Goal: Information Seeking & Learning: Learn about a topic

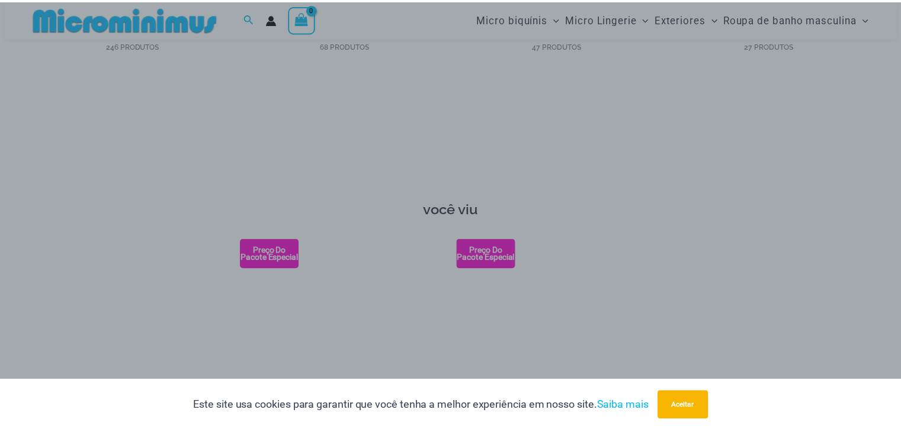
scroll to position [1175, 0]
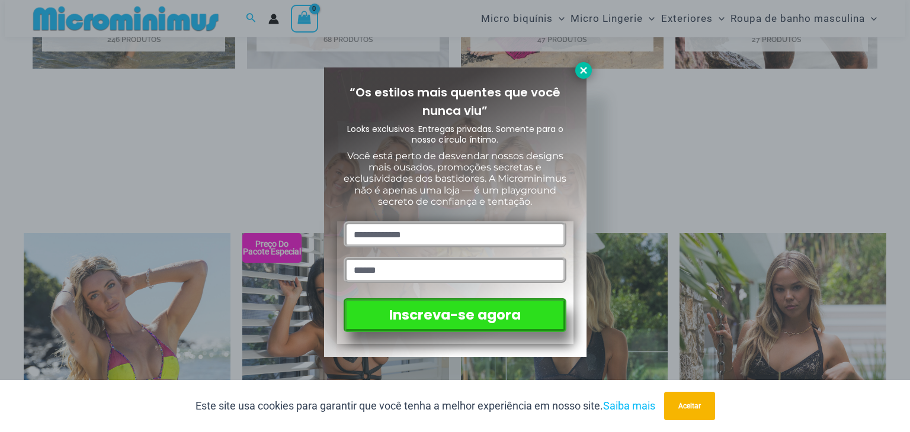
click at [582, 72] on icon at bounding box center [583, 70] width 11 height 11
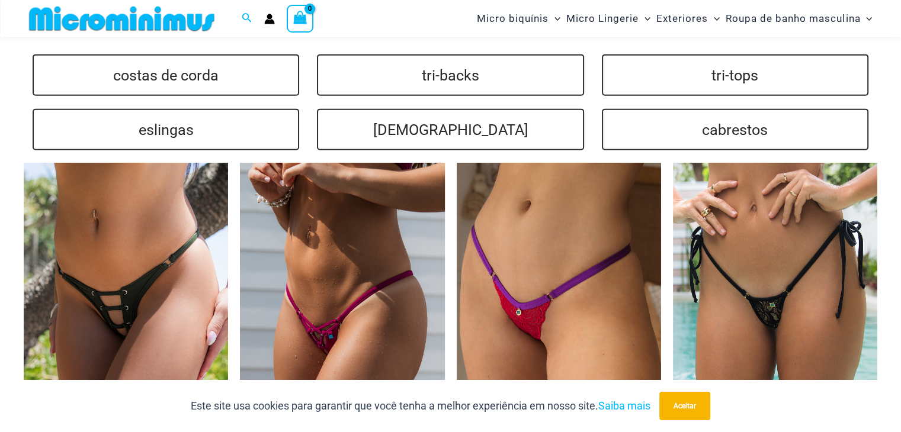
scroll to position [2774, 0]
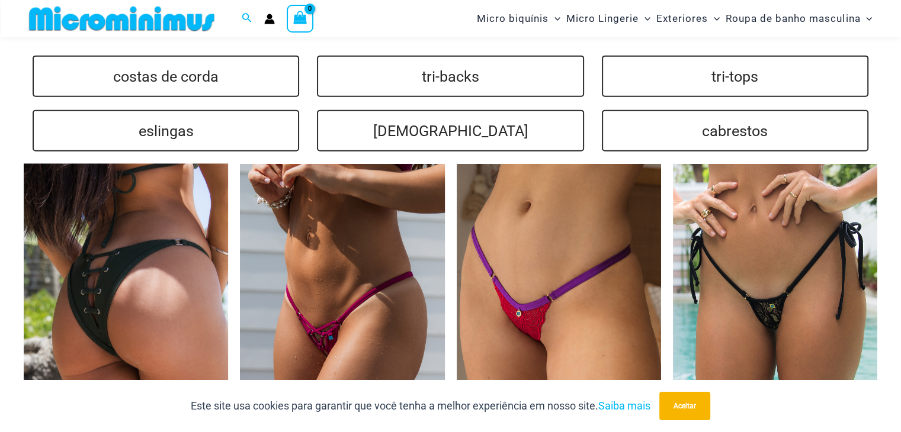
click at [117, 262] on img at bounding box center [126, 317] width 204 height 307
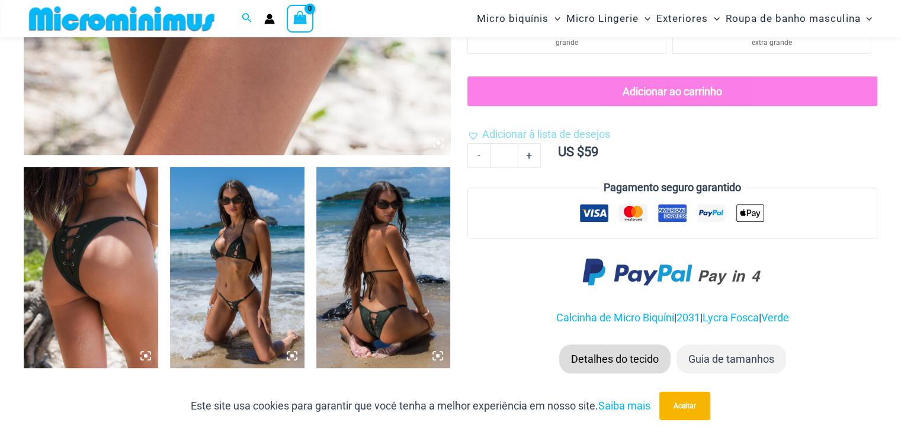
scroll to position [588, 0]
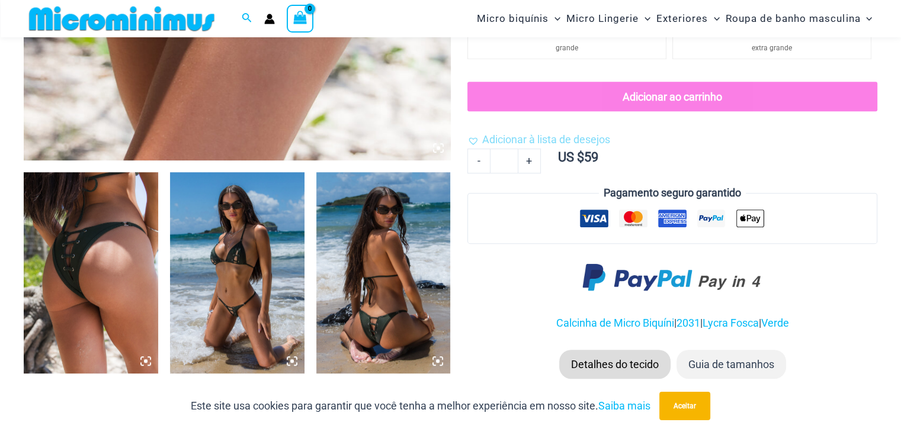
click at [236, 255] on img at bounding box center [237, 272] width 134 height 201
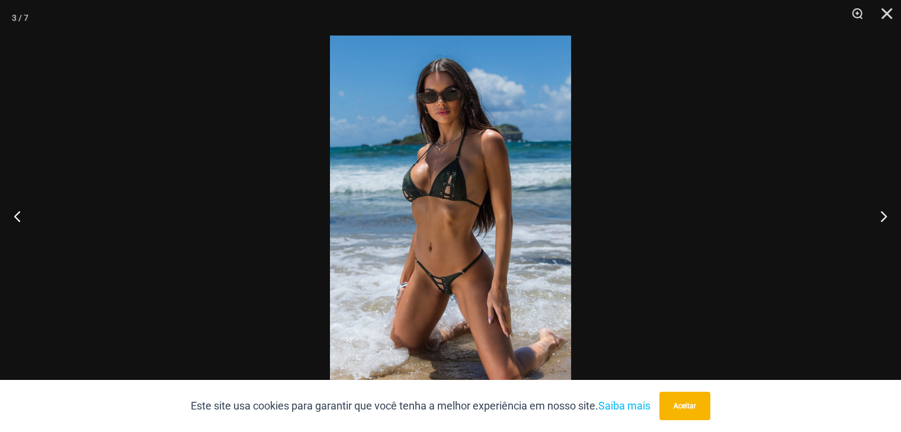
click at [461, 249] on img at bounding box center [450, 216] width 241 height 361
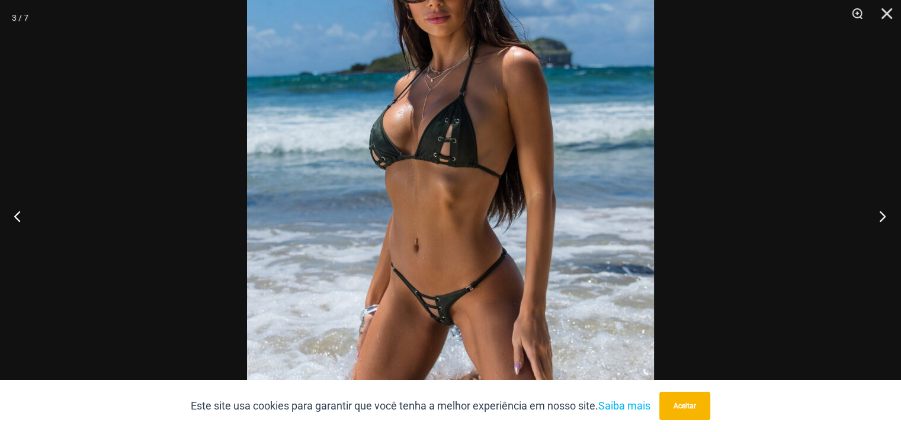
click at [885, 216] on button "Próximo" at bounding box center [878, 216] width 44 height 59
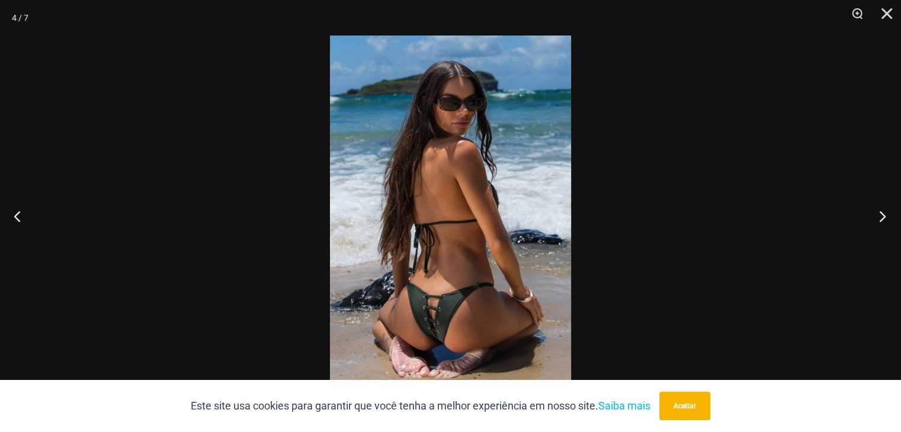
click at [885, 216] on button "Próximo" at bounding box center [878, 216] width 44 height 59
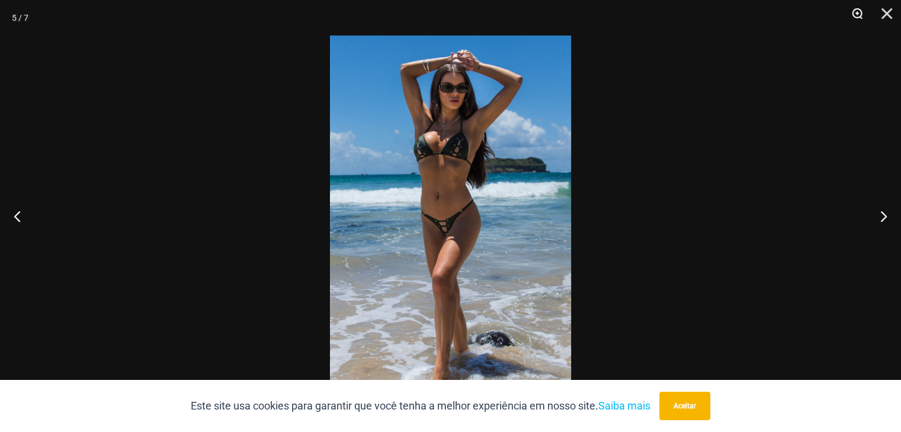
click at [857, 12] on button "Ampliação" at bounding box center [853, 18] width 30 height 36
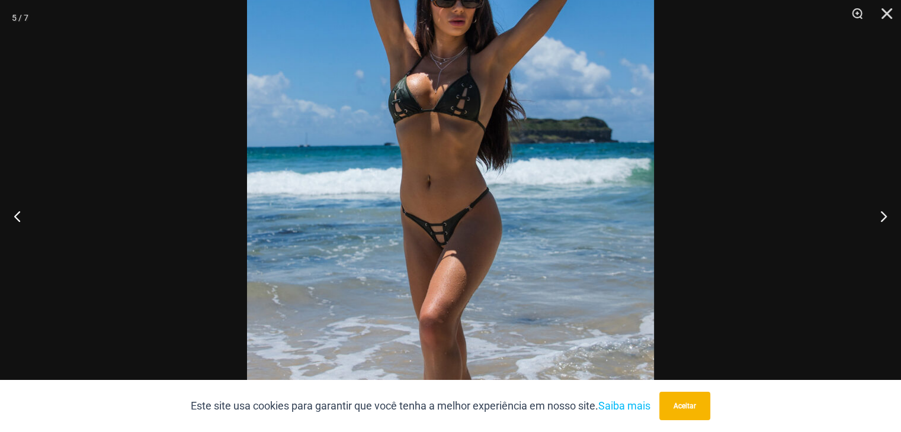
click at [436, 216] on img at bounding box center [450, 216] width 407 height 610
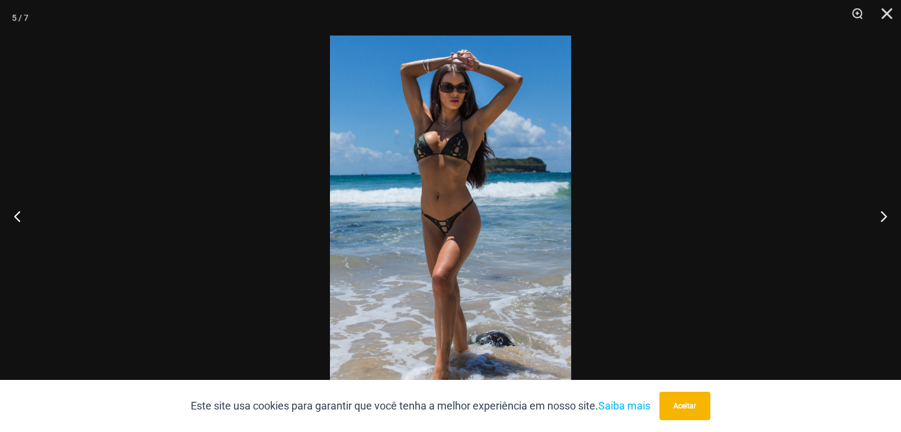
click at [436, 216] on img at bounding box center [450, 216] width 241 height 361
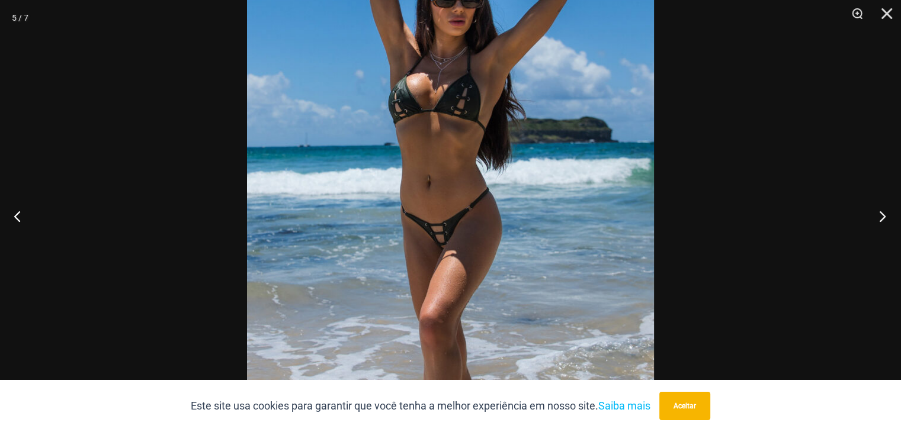
click at [879, 216] on button "Próximo" at bounding box center [878, 216] width 44 height 59
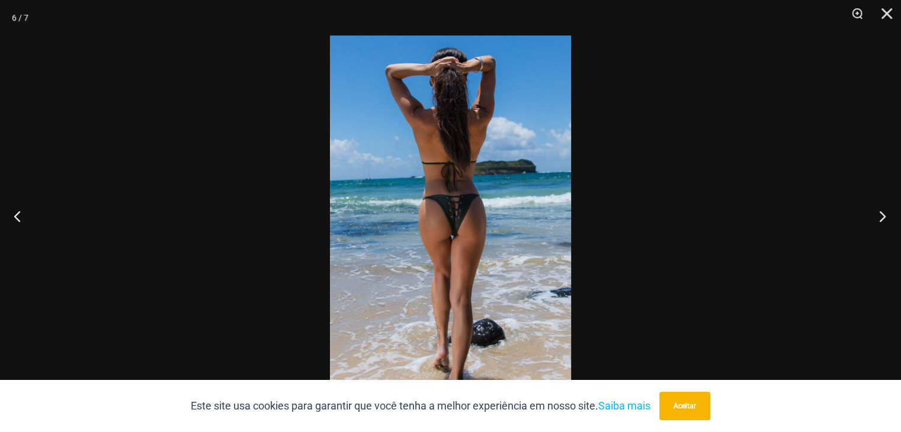
click at [878, 216] on button "Próximo" at bounding box center [878, 216] width 44 height 59
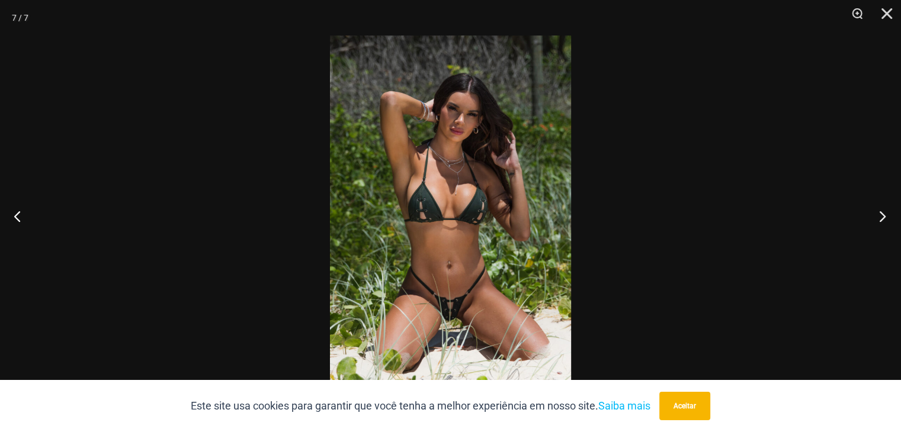
click at [877, 216] on button "Próximo" at bounding box center [878, 216] width 44 height 59
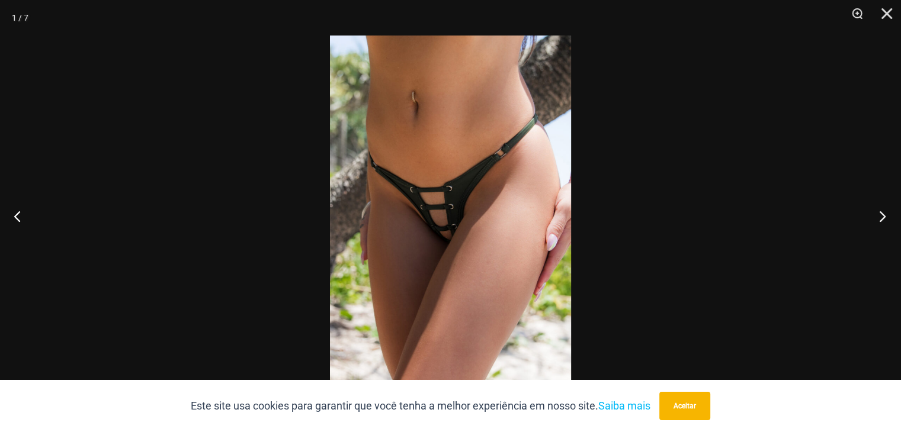
click at [877, 216] on button "Próximo" at bounding box center [878, 216] width 44 height 59
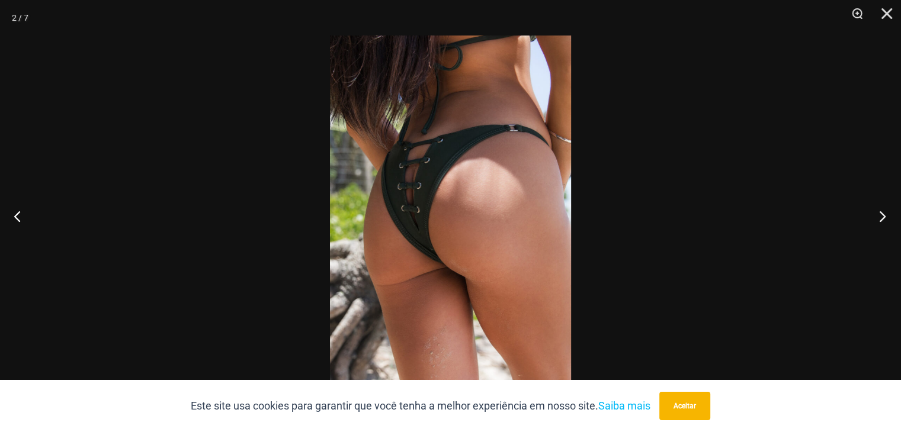
click at [877, 216] on button "Próximo" at bounding box center [878, 216] width 44 height 59
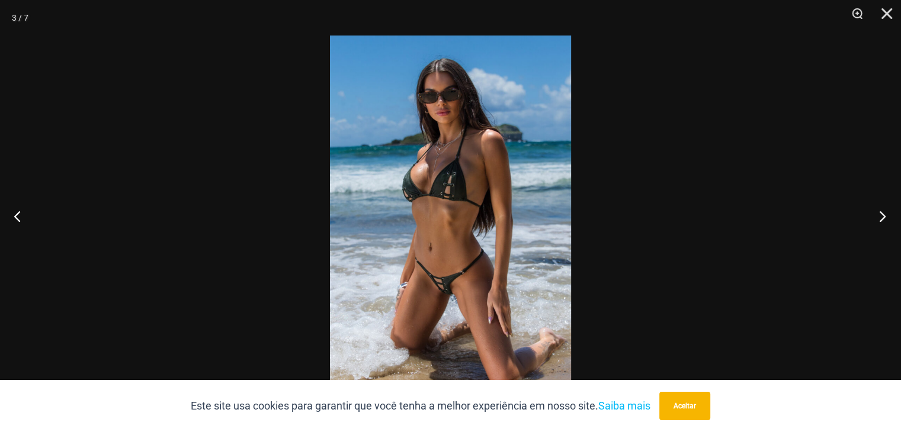
click at [877, 216] on button "Próximo" at bounding box center [878, 216] width 44 height 59
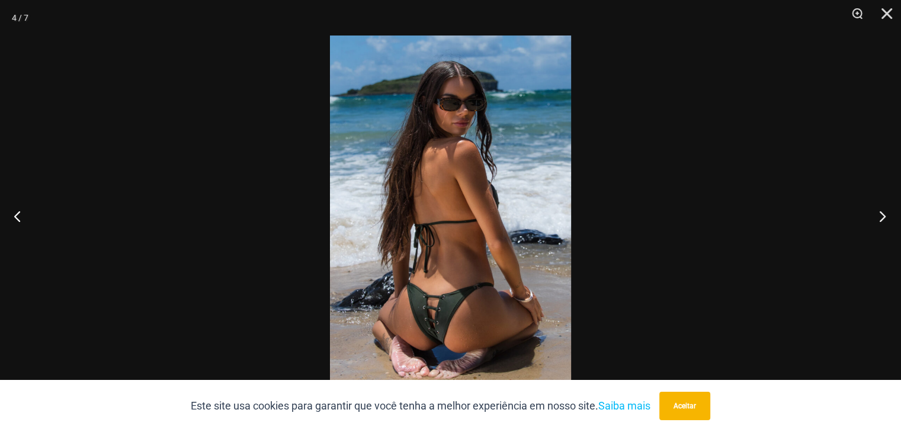
click at [877, 216] on button "Próximo" at bounding box center [878, 216] width 44 height 59
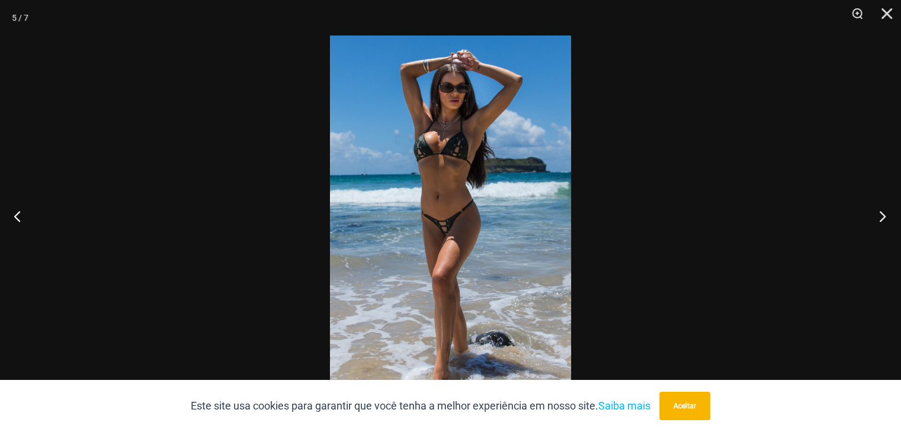
click at [877, 216] on button "Próximo" at bounding box center [878, 216] width 44 height 59
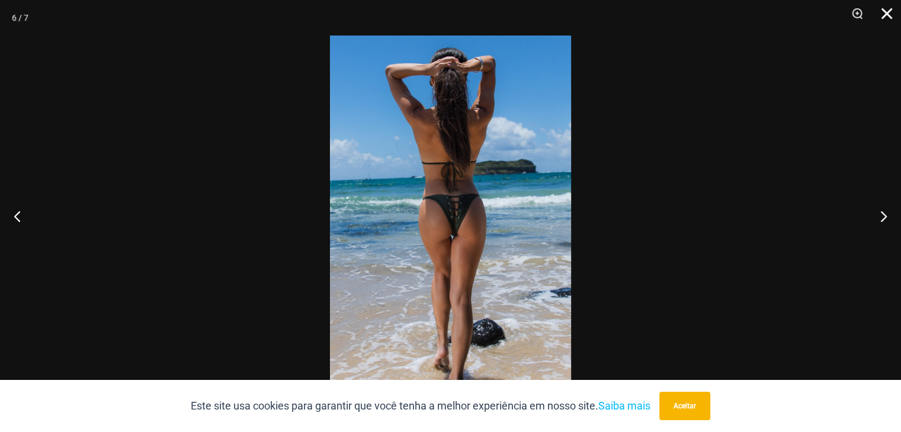
click at [889, 14] on button "Fechar" at bounding box center [883, 18] width 30 height 36
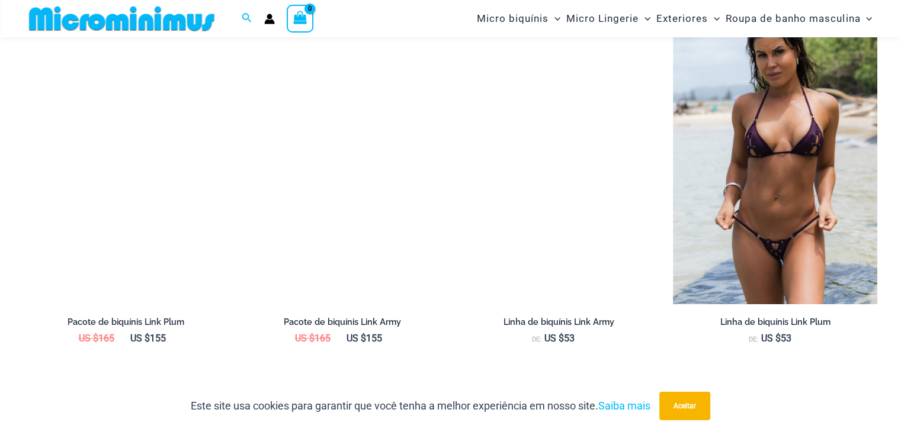
scroll to position [1239, 0]
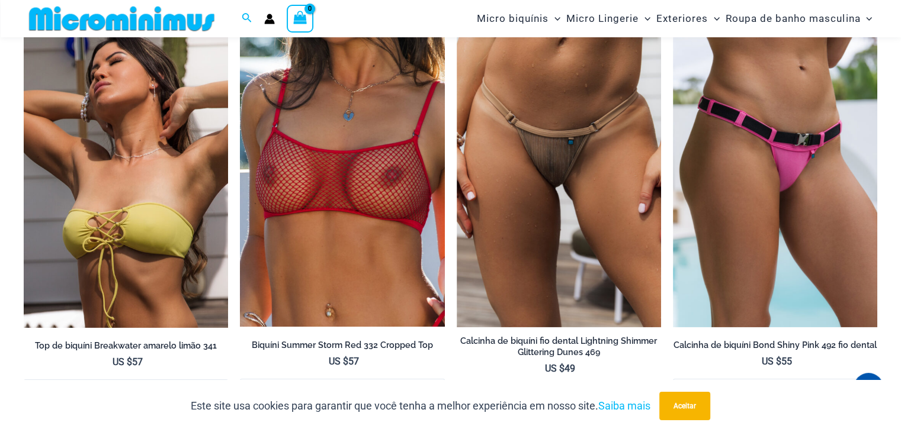
scroll to position [3775, 0]
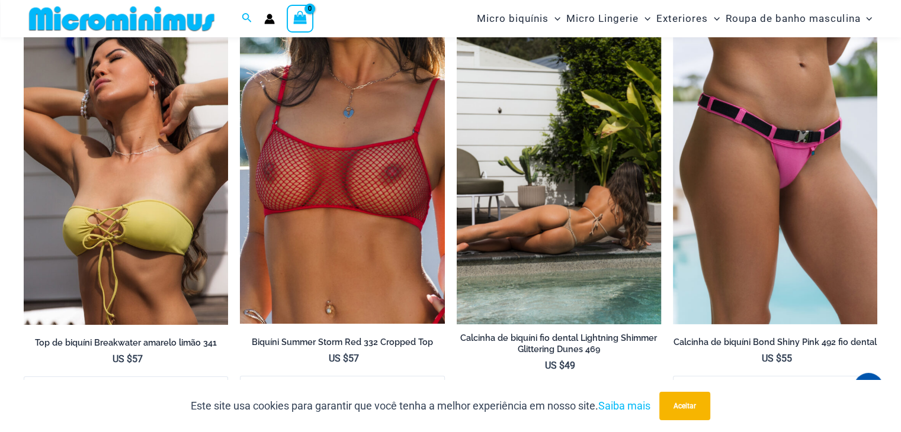
click at [548, 120] on img at bounding box center [559, 171] width 204 height 307
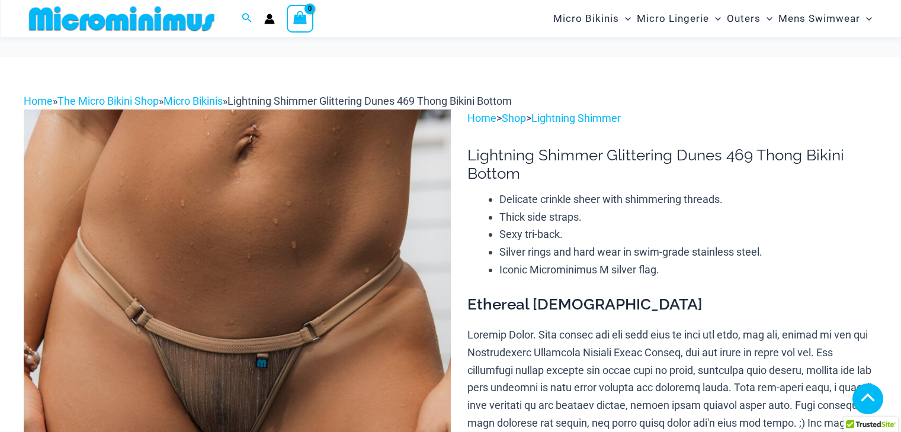
click at [236, 192] on img at bounding box center [237, 430] width 427 height 640
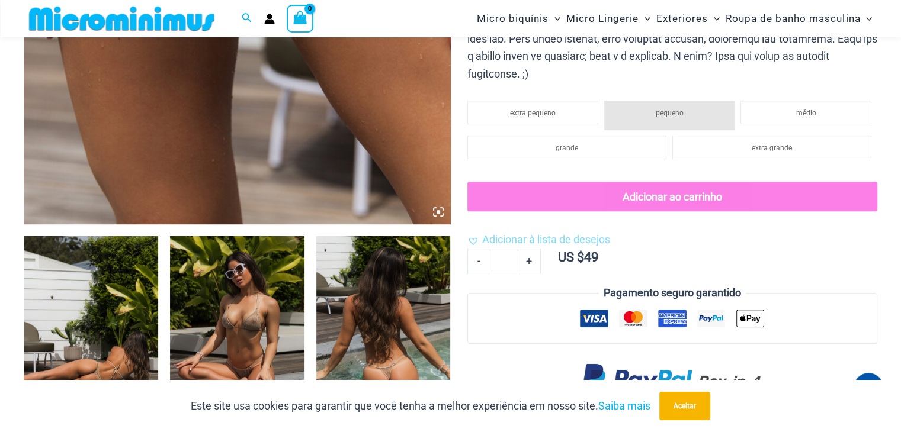
scroll to position [590, 0]
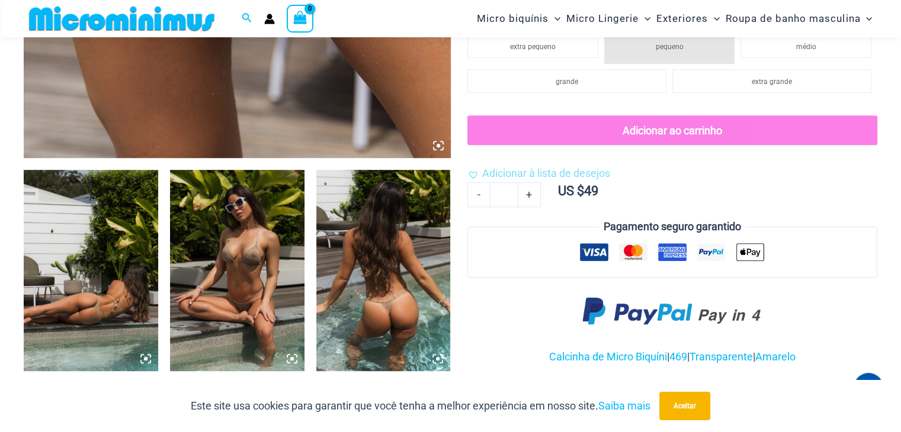
click at [227, 248] on img at bounding box center [237, 270] width 134 height 201
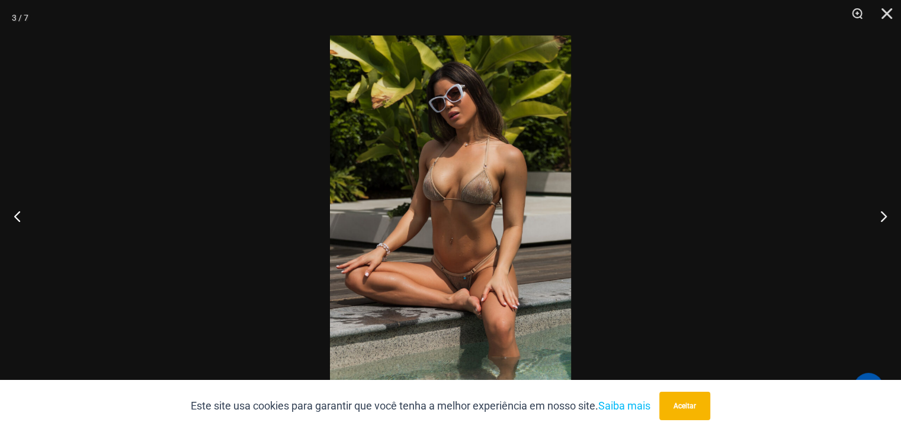
click at [427, 278] on img at bounding box center [450, 216] width 241 height 361
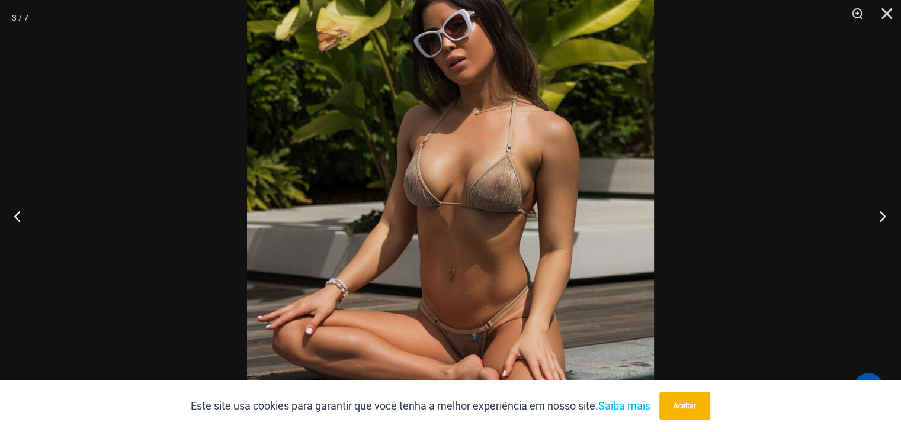
click at [881, 214] on button "Próximo" at bounding box center [878, 216] width 44 height 59
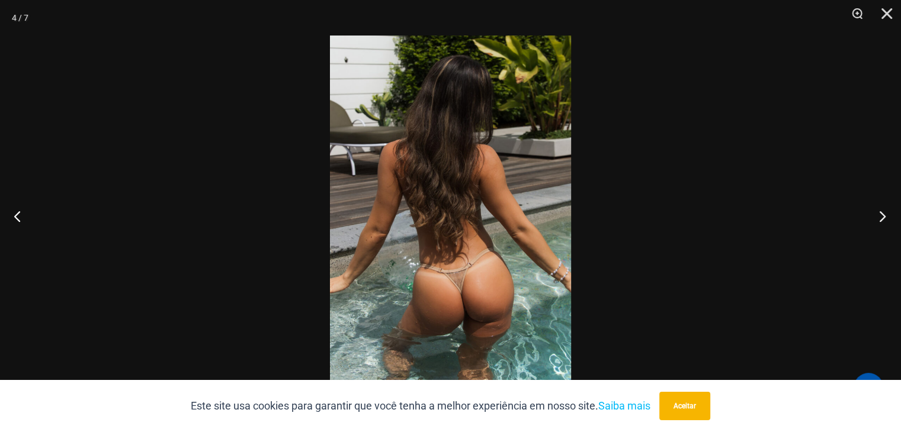
click at [880, 216] on button "Próximo" at bounding box center [878, 216] width 44 height 59
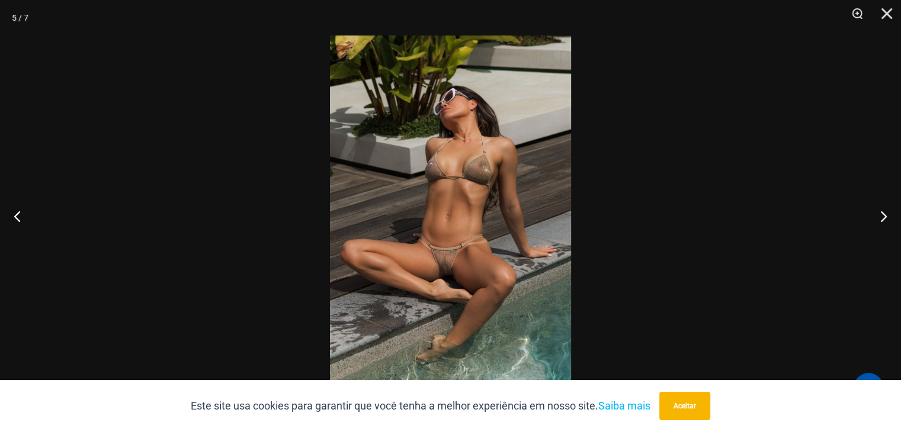
click at [445, 256] on img at bounding box center [450, 216] width 241 height 361
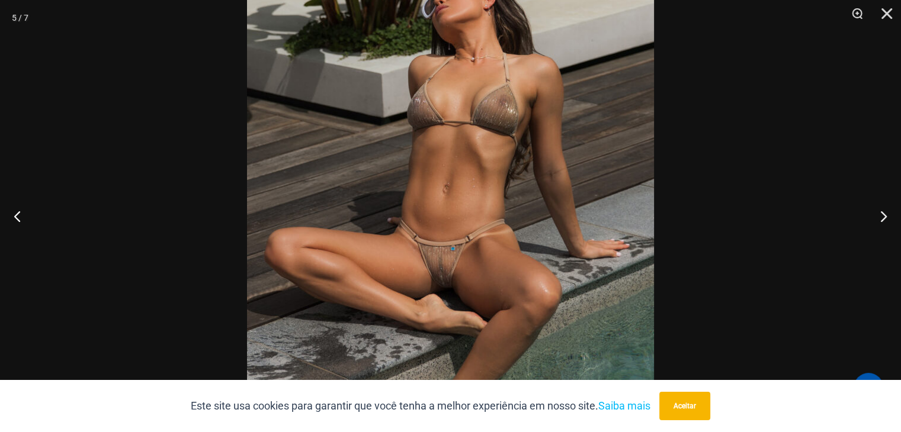
scroll to position [294, 0]
click at [886, 12] on button "Fechar" at bounding box center [883, 18] width 30 height 36
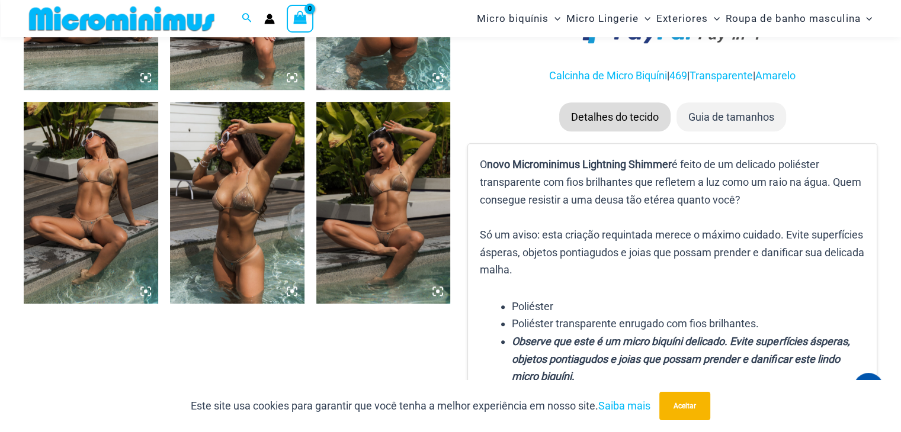
scroll to position [945, 0]
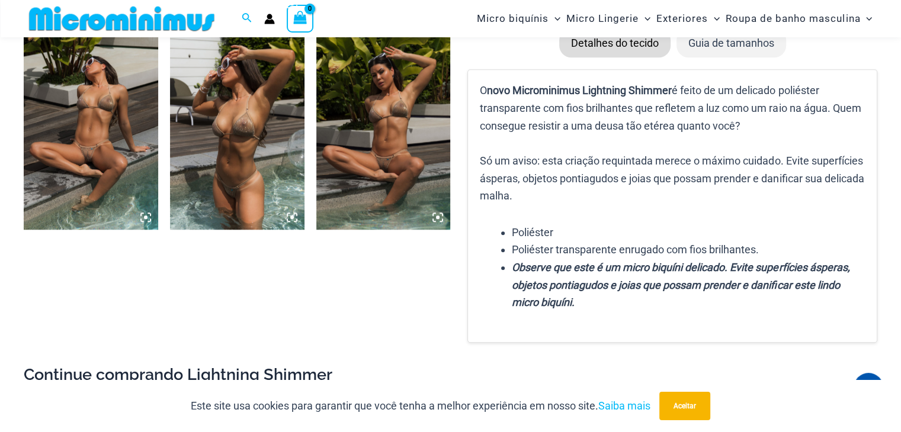
click at [249, 141] on img at bounding box center [237, 128] width 134 height 201
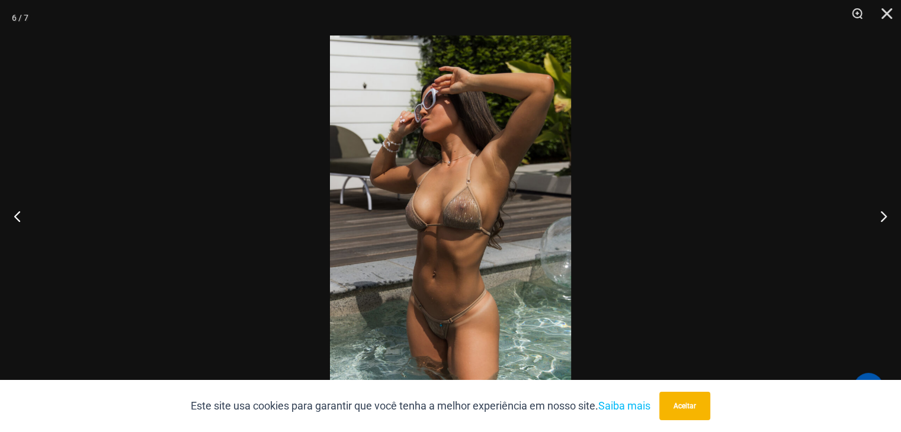
click at [434, 240] on img at bounding box center [450, 216] width 241 height 361
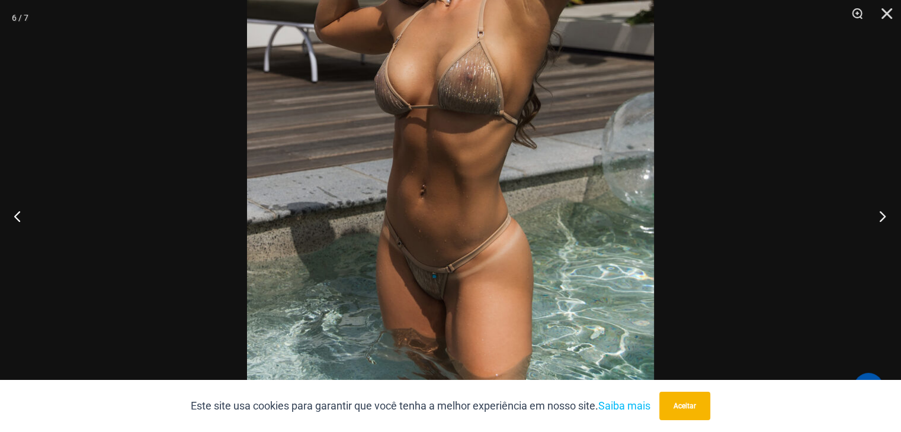
click at [884, 215] on button "Próximo" at bounding box center [878, 216] width 44 height 59
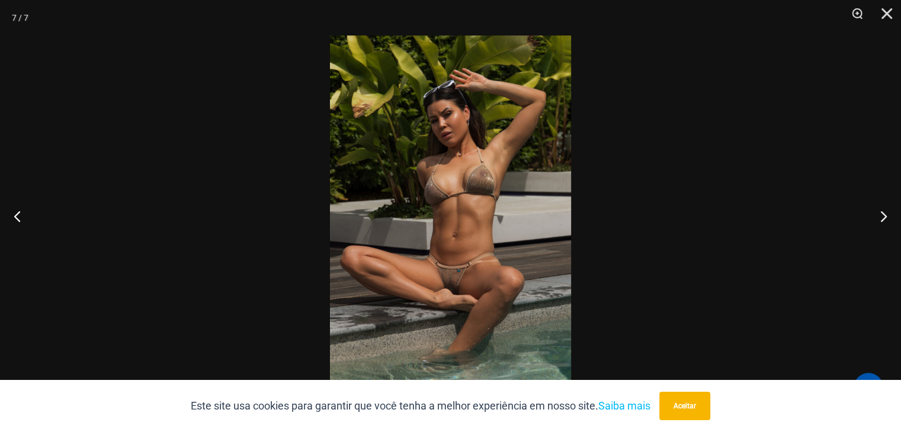
click at [434, 288] on img at bounding box center [450, 216] width 241 height 361
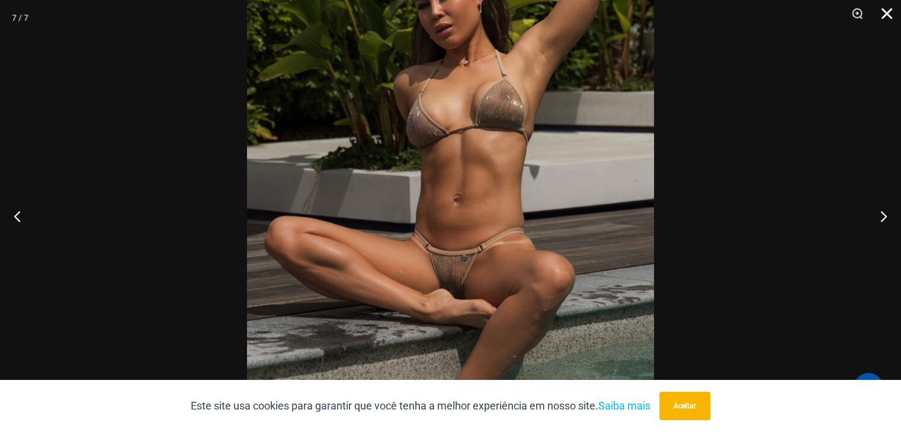
click at [883, 15] on button "Fechar" at bounding box center [883, 18] width 30 height 36
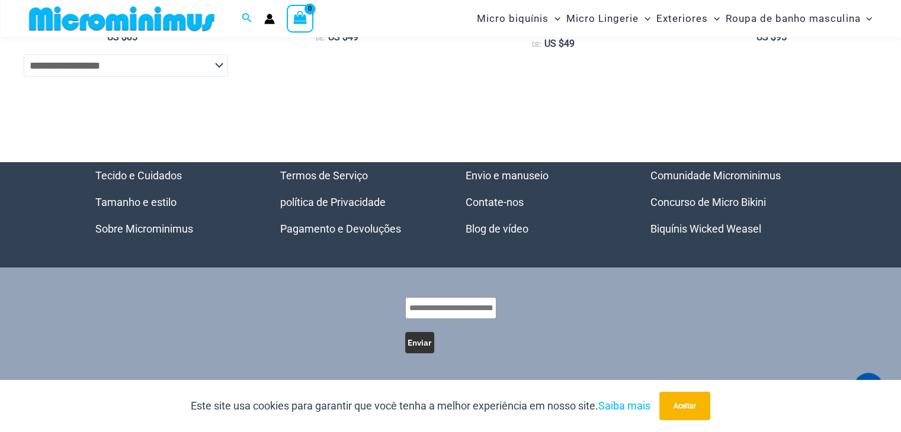
scroll to position [4440, 0]
click at [718, 203] on font "Concurso de Micro Bikini" at bounding box center [707, 202] width 115 height 12
